Goal: Information Seeking & Learning: Learn about a topic

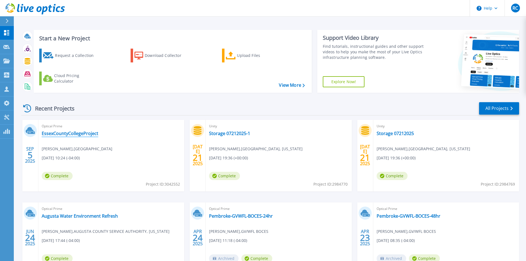
click at [70, 134] on link "EssexCountyCollegeProject" at bounding box center [70, 134] width 57 height 6
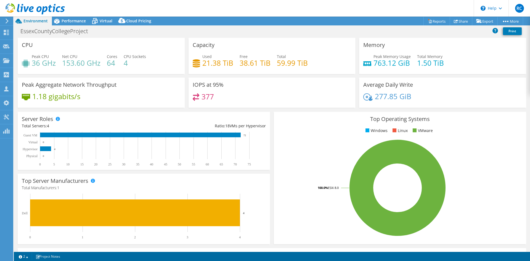
select select "USD"
click at [73, 22] on span "Performance" at bounding box center [74, 20] width 24 height 5
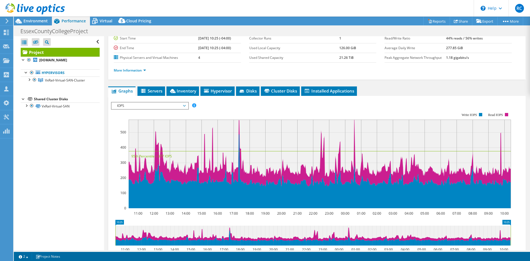
scroll to position [55, 0]
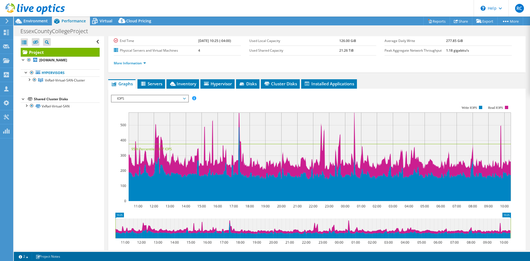
click at [184, 98] on span "IOPS" at bounding box center [149, 98] width 71 height 7
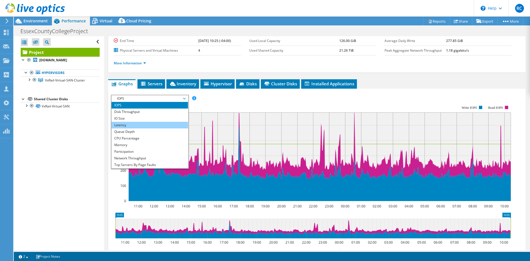
click at [125, 127] on li "Latency" at bounding box center [150, 125] width 76 height 7
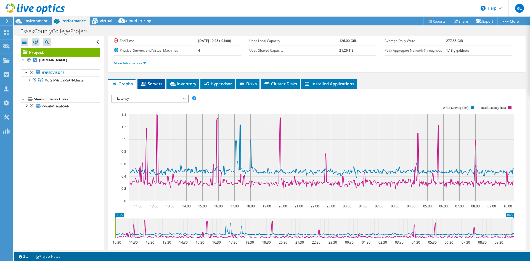
click at [159, 83] on span "Servers" at bounding box center [151, 84] width 22 height 6
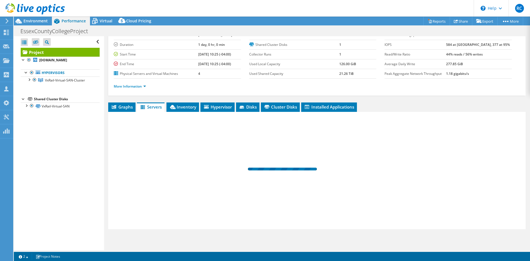
scroll to position [32, 0]
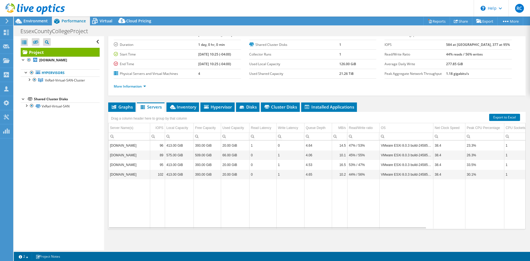
click at [121, 106] on span "Graphs" at bounding box center [122, 107] width 22 height 6
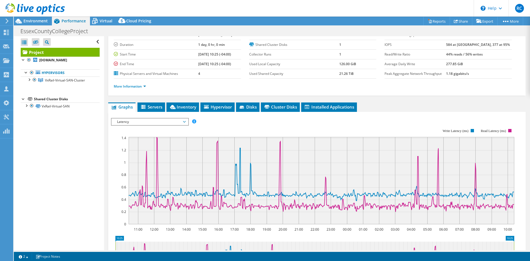
scroll to position [55, 0]
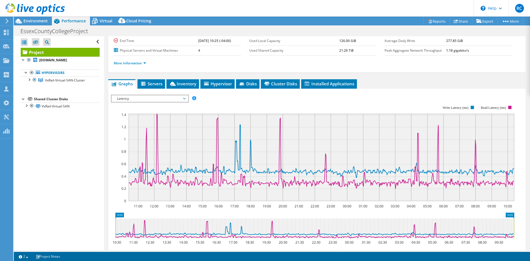
click at [184, 97] on span "Latency" at bounding box center [149, 98] width 71 height 7
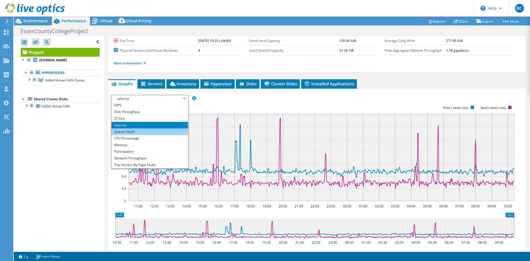
click at [133, 133] on li "Queue Depth" at bounding box center [150, 131] width 76 height 7
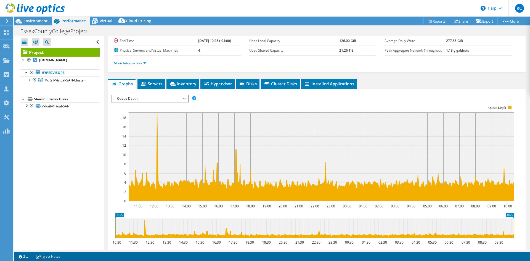
click at [184, 97] on span "Queue Depth" at bounding box center [149, 98] width 71 height 7
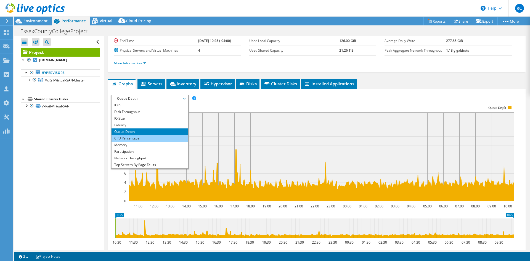
click at [131, 137] on li "CPU Percentage" at bounding box center [150, 138] width 76 height 7
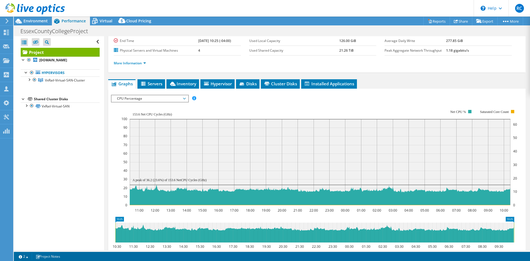
click at [184, 98] on span "CPU Percentage" at bounding box center [149, 98] width 71 height 7
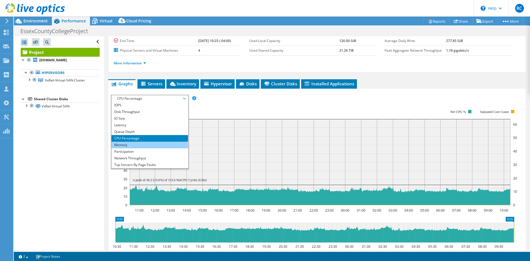
click at [130, 146] on li "Memory" at bounding box center [150, 145] width 76 height 7
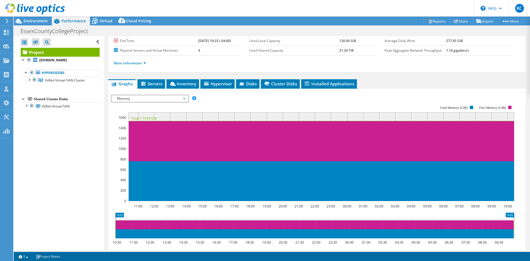
click at [186, 96] on span "Memory" at bounding box center [150, 98] width 76 height 7
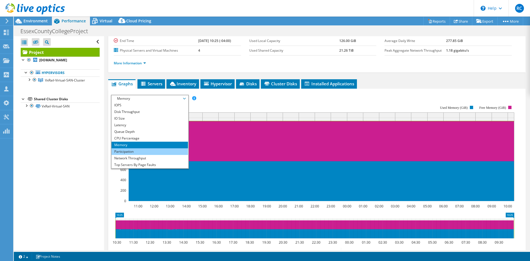
click at [121, 152] on li "Participation" at bounding box center [150, 151] width 76 height 7
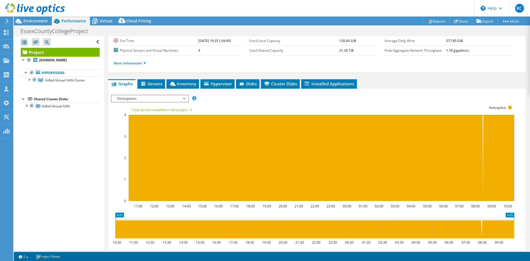
click at [187, 98] on span "Participation" at bounding box center [150, 98] width 76 height 7
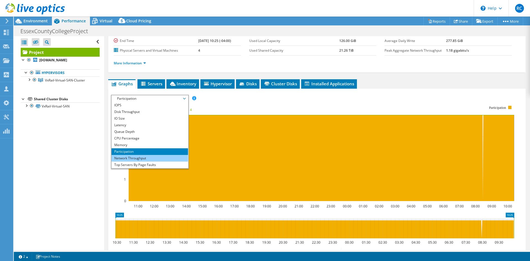
click at [139, 158] on li "Network Throughput" at bounding box center [150, 158] width 76 height 7
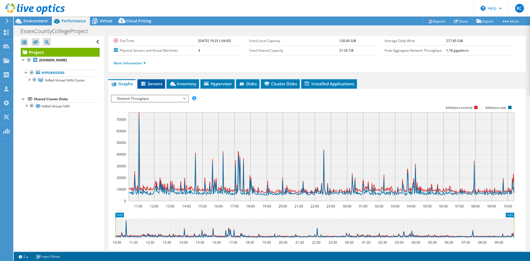
click at [155, 82] on span "Servers" at bounding box center [151, 84] width 22 height 6
